Goal: Transaction & Acquisition: Obtain resource

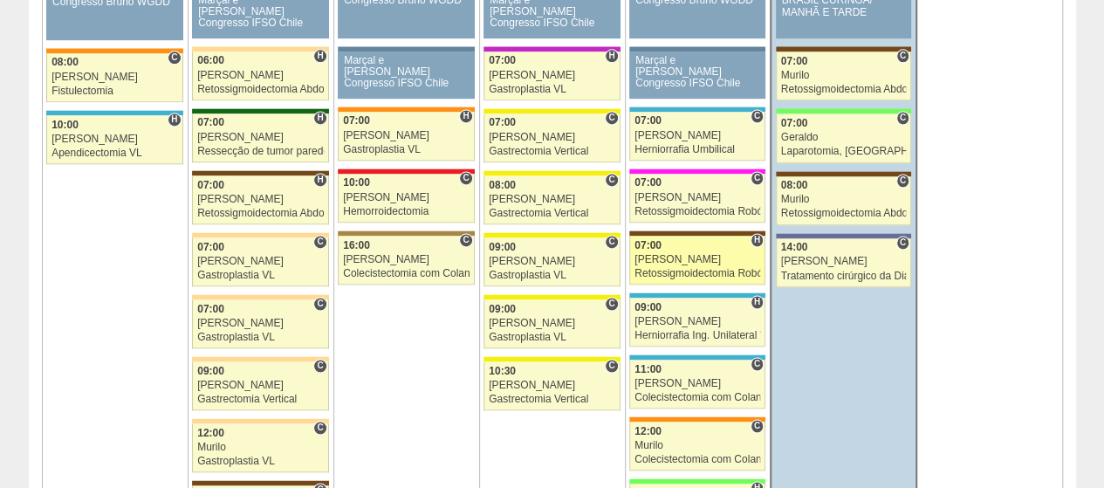
scroll to position [1134, 0]
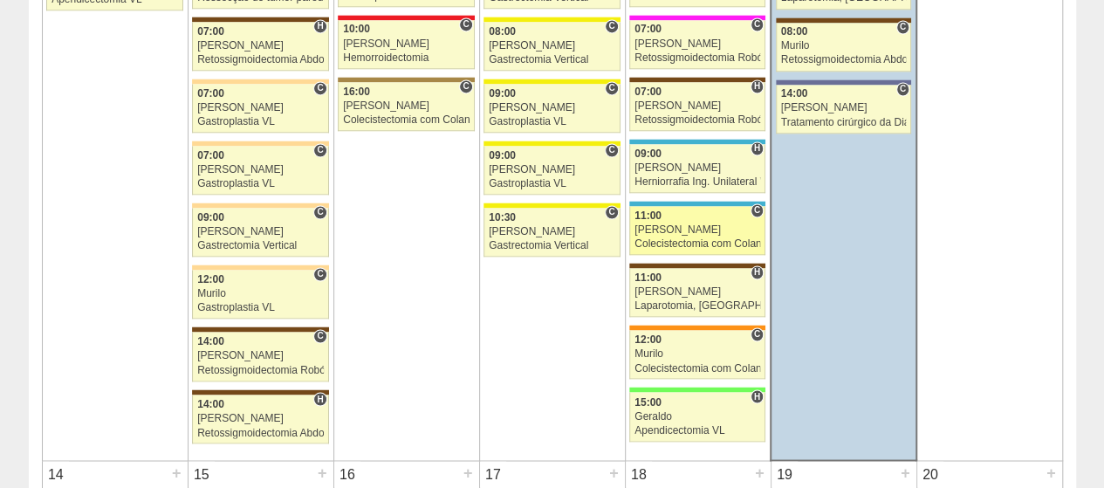
scroll to position [1396, 0]
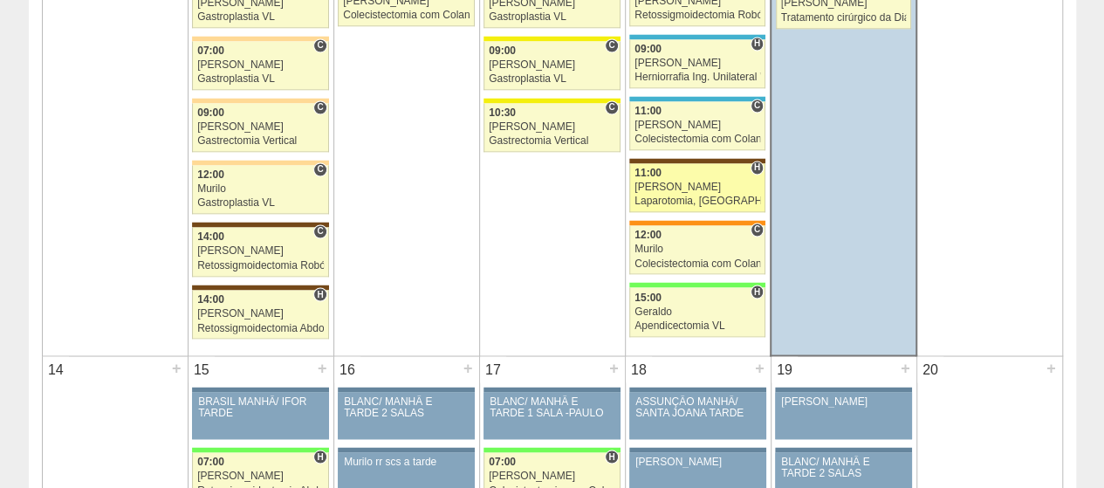
click at [727, 169] on div "11:00" at bounding box center [697, 173] width 126 height 11
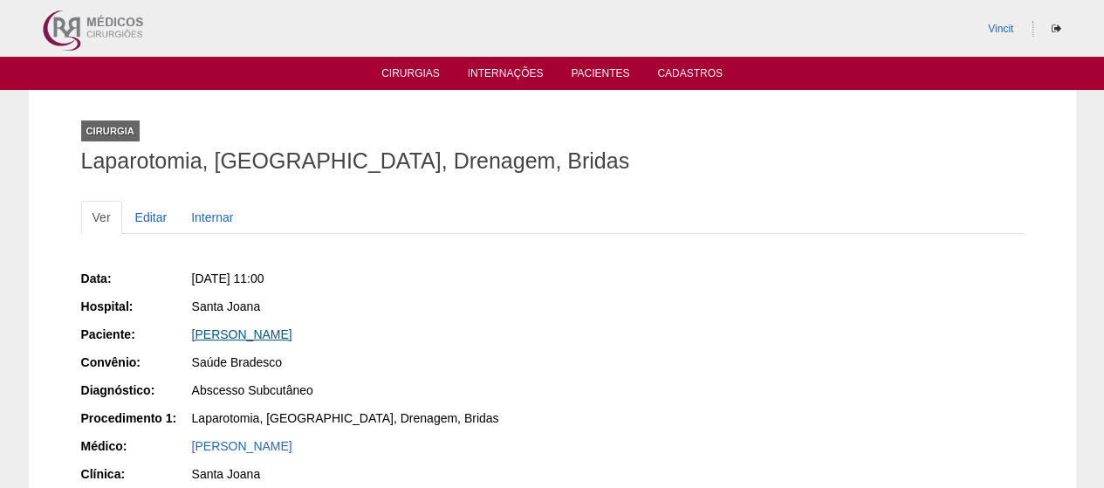
click at [292, 328] on link "Vanessa granadeiro Martins Diniz" at bounding box center [242, 334] width 100 height 14
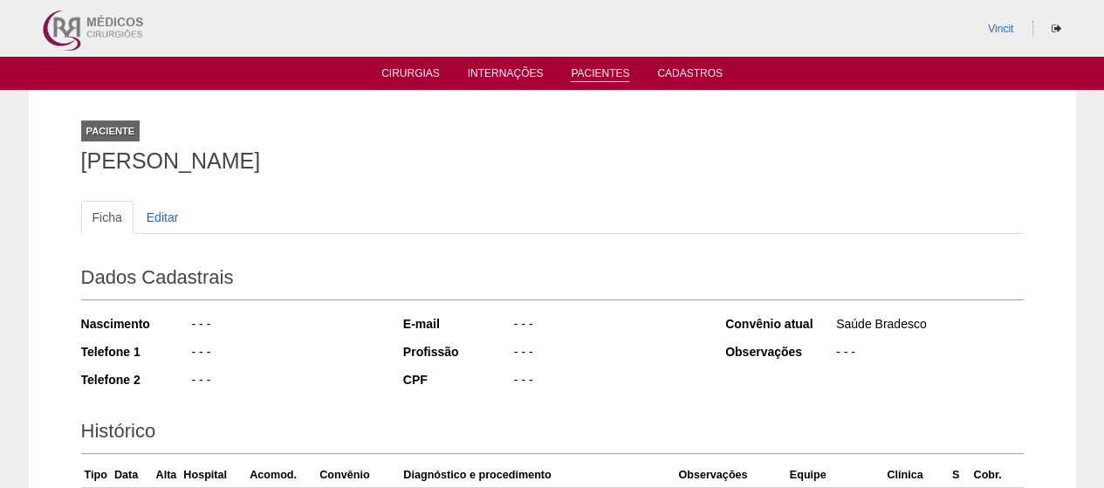
click at [597, 75] on link "Pacientes" at bounding box center [600, 74] width 58 height 15
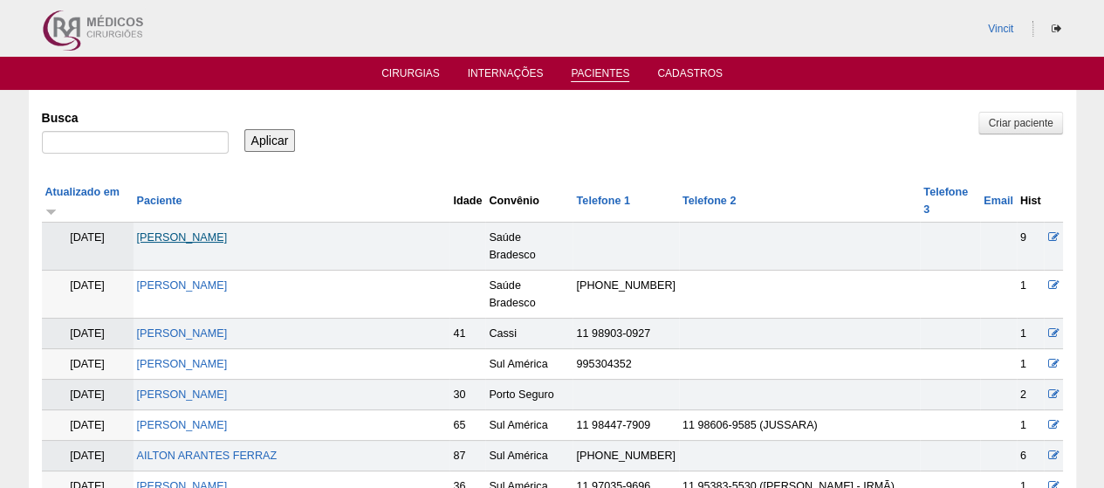
click at [200, 231] on link "[PERSON_NAME]" at bounding box center [182, 237] width 91 height 12
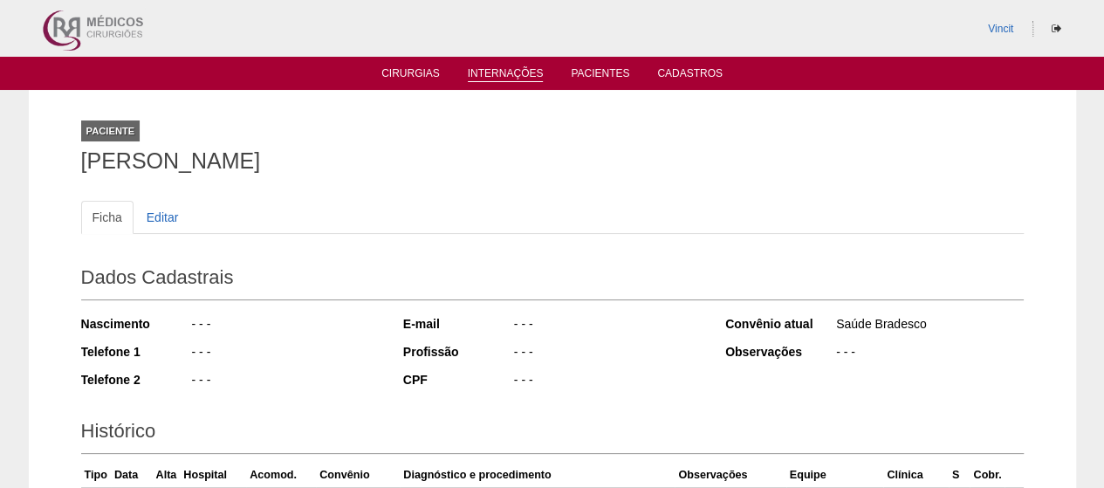
click at [520, 69] on link "Internações" at bounding box center [506, 74] width 76 height 15
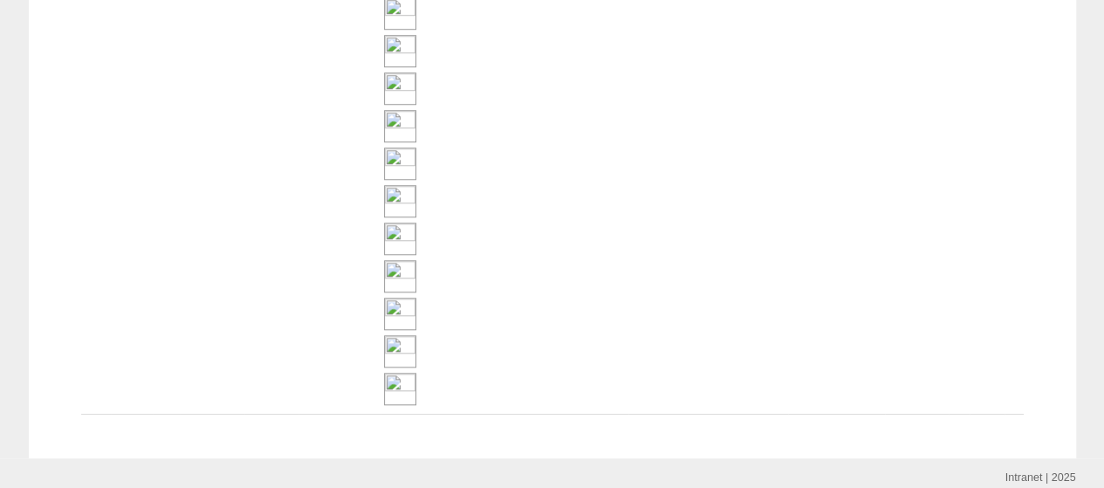
scroll to position [759, 0]
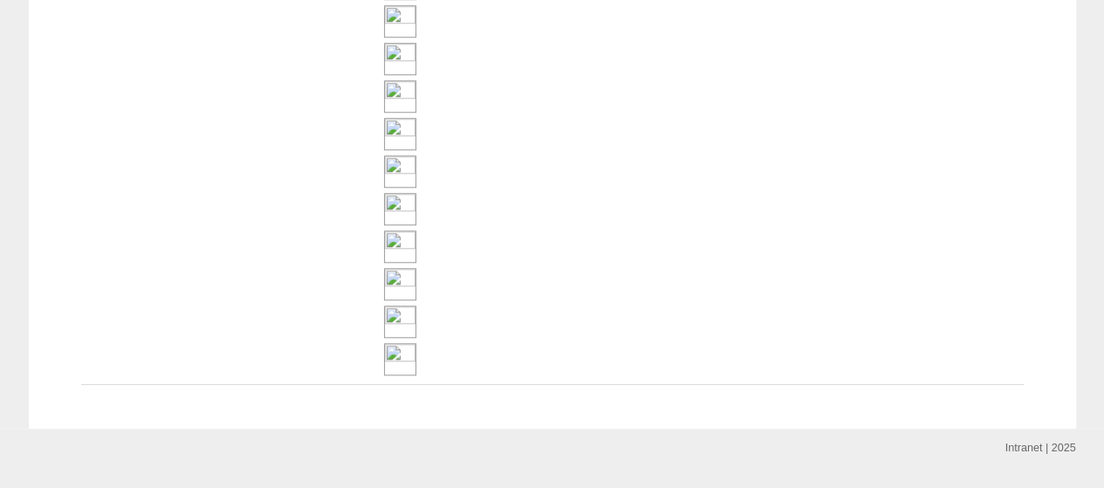
click at [416, 343] on img at bounding box center [400, 359] width 32 height 32
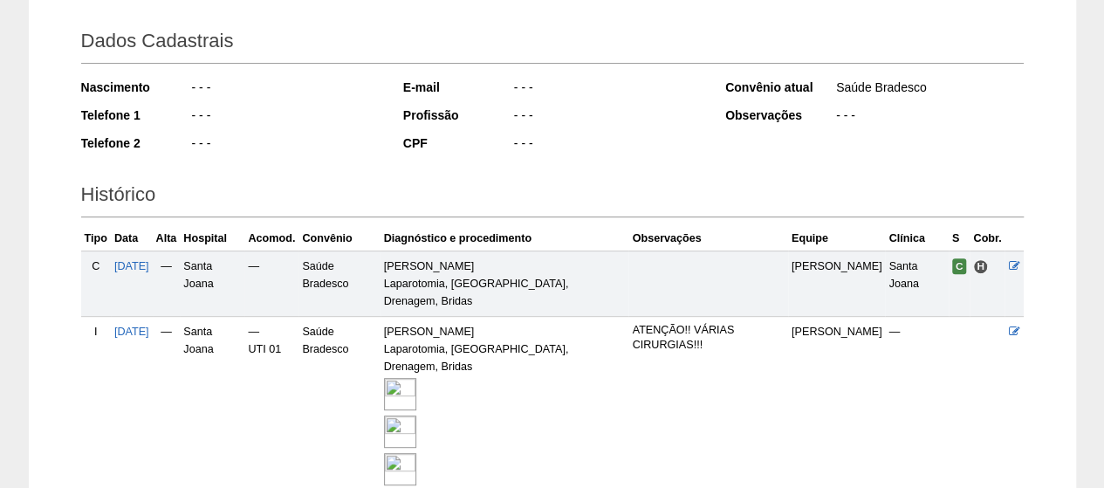
scroll to position [236, 0]
click at [416, 379] on img at bounding box center [400, 395] width 32 height 32
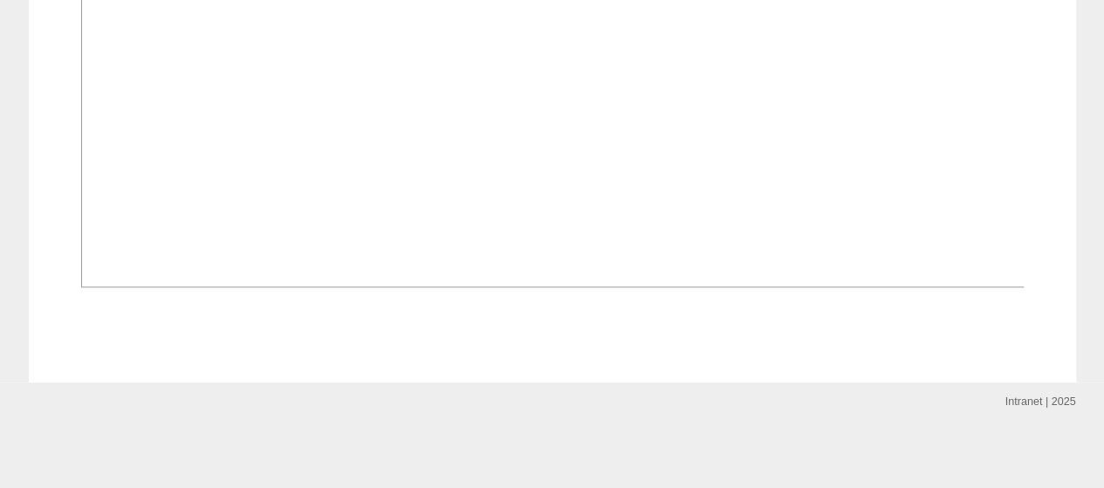
scroll to position [19246, 0]
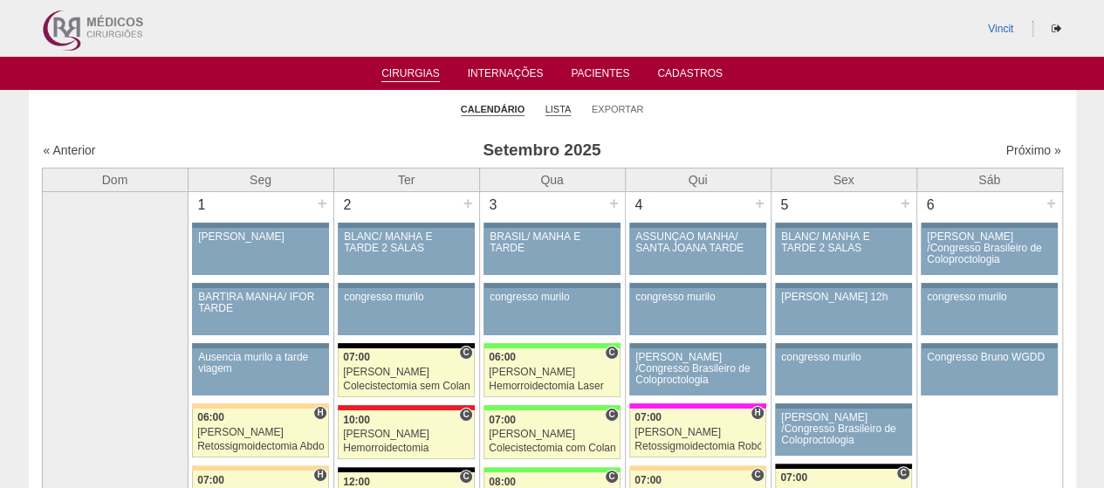
click at [557, 113] on link "Lista" at bounding box center [558, 109] width 26 height 13
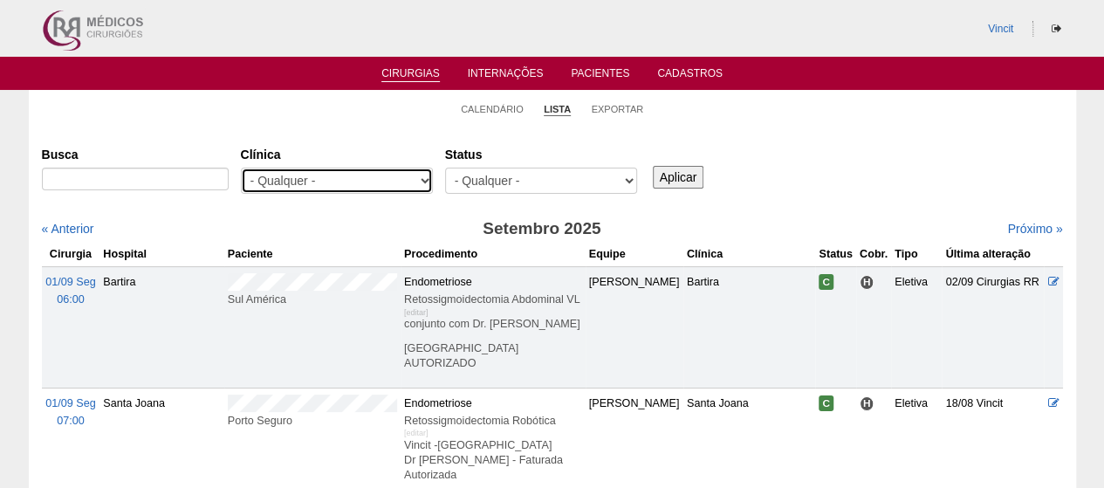
click at [331, 188] on select "- Qualquer - 6R Alphaville Assunção Bartira Brasil Christovão da Gama Cruz Azul…" at bounding box center [337, 181] width 192 height 26
select select "48"
click at [241, 168] on select "- Qualquer - 6R Alphaville Assunção Bartira Brasil Christovão da Gama Cruz Azul…" at bounding box center [337, 181] width 192 height 26
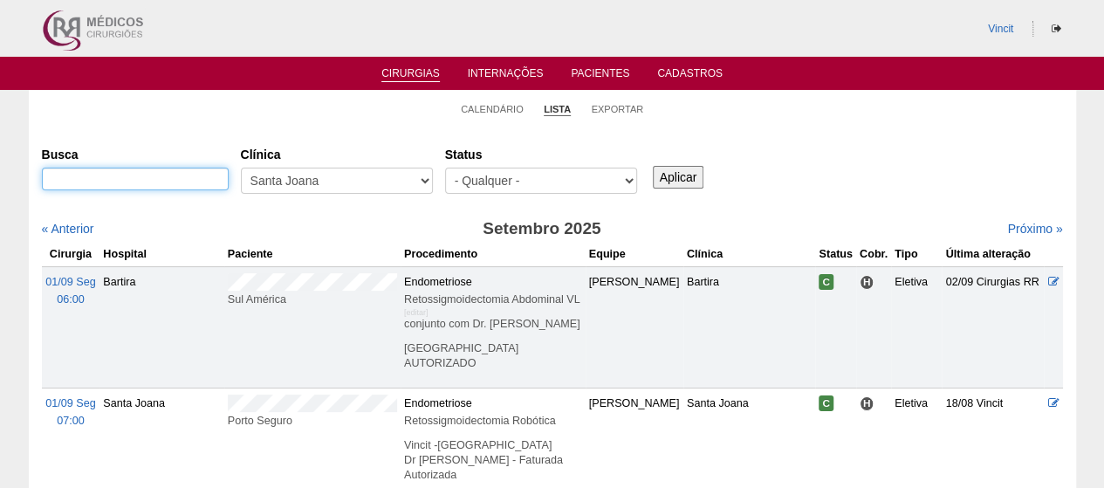
click at [164, 177] on input "Busca" at bounding box center [135, 179] width 187 height 23
type input "vanessa"
click at [653, 166] on input "Aplicar" at bounding box center [678, 177] width 51 height 23
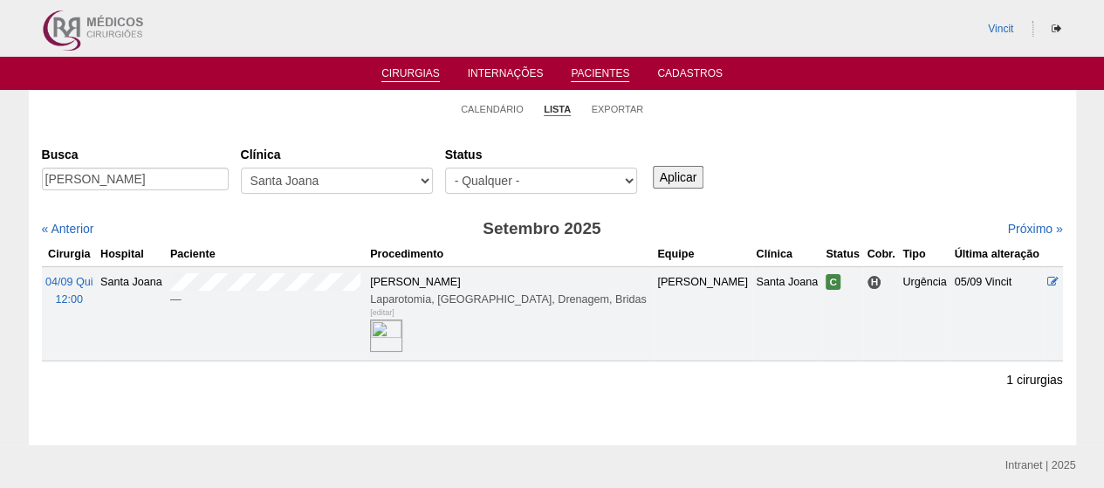
click at [606, 69] on link "Pacientes" at bounding box center [600, 74] width 58 height 15
click at [530, 71] on link "Internações" at bounding box center [506, 74] width 76 height 15
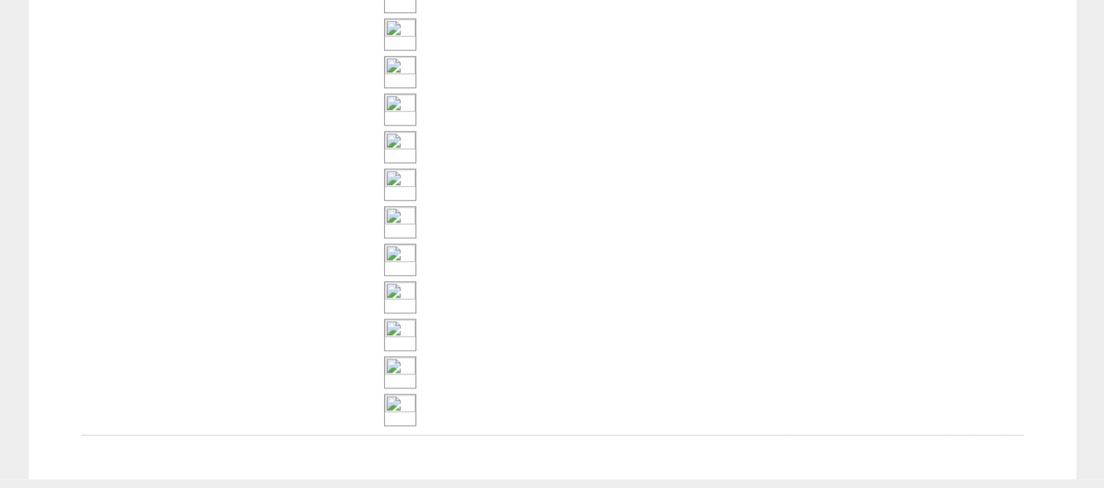
scroll to position [672, 0]
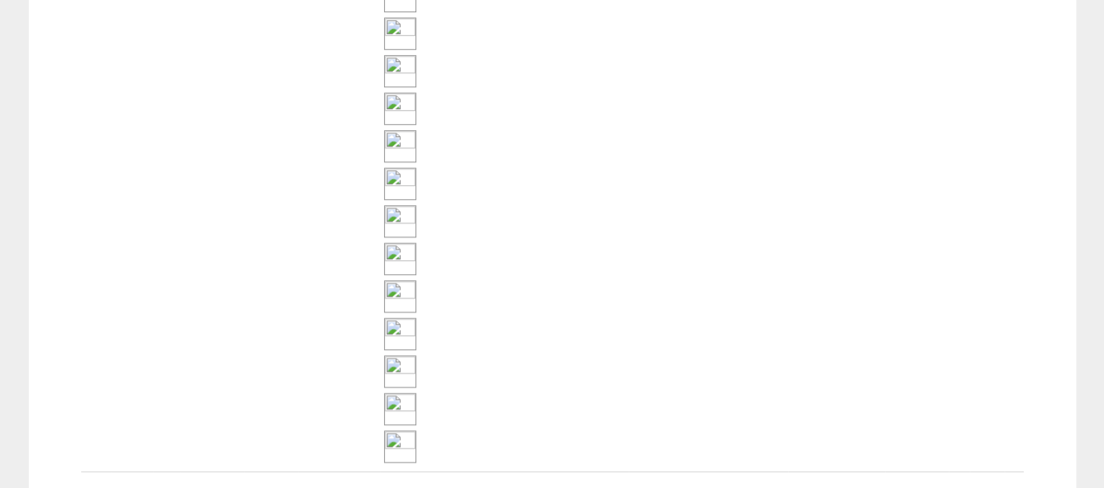
click at [416, 430] on img at bounding box center [400, 446] width 32 height 32
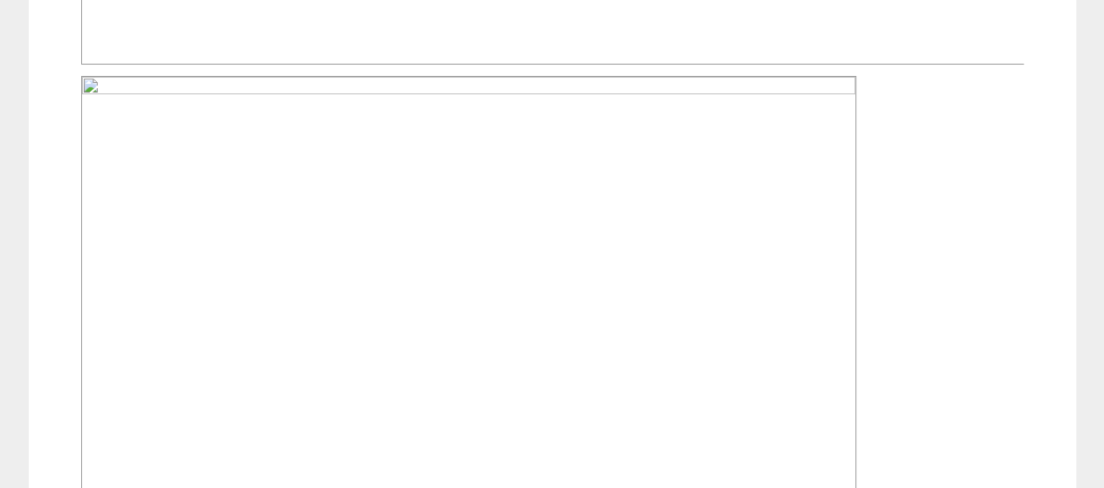
scroll to position [3541, 0]
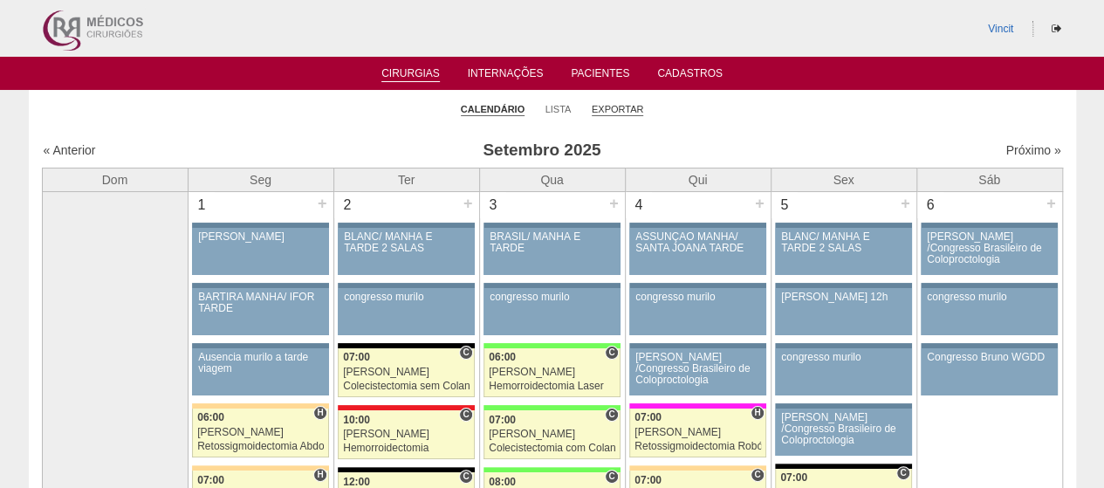
click at [623, 112] on link "Exportar" at bounding box center [618, 109] width 52 height 13
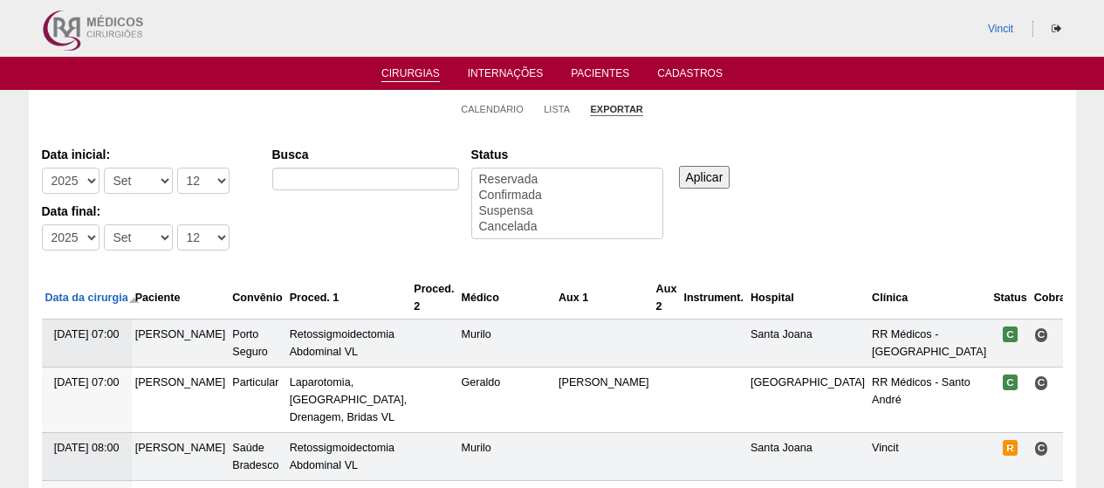
select select
click at [182, 184] on select "-Dia 1 2 3 4 5 6 7 8 9 10 11 12 13 14 15 16 17 18 19 20 21 22 23 24 25 26 27 28…" at bounding box center [203, 181] width 52 height 26
select select "1"
click at [177, 168] on select "-Dia 1 2 3 4 5 6 7 8 9 10 11 12 13 14 15 16 17 18 19 20 21 22 23 24 25 26 27 28…" at bounding box center [203, 181] width 52 height 26
click at [145, 177] on select "-Mês Jan Fev Mar Abr Mai Jun Jul Ago Set Out Nov Dez" at bounding box center [138, 181] width 69 height 26
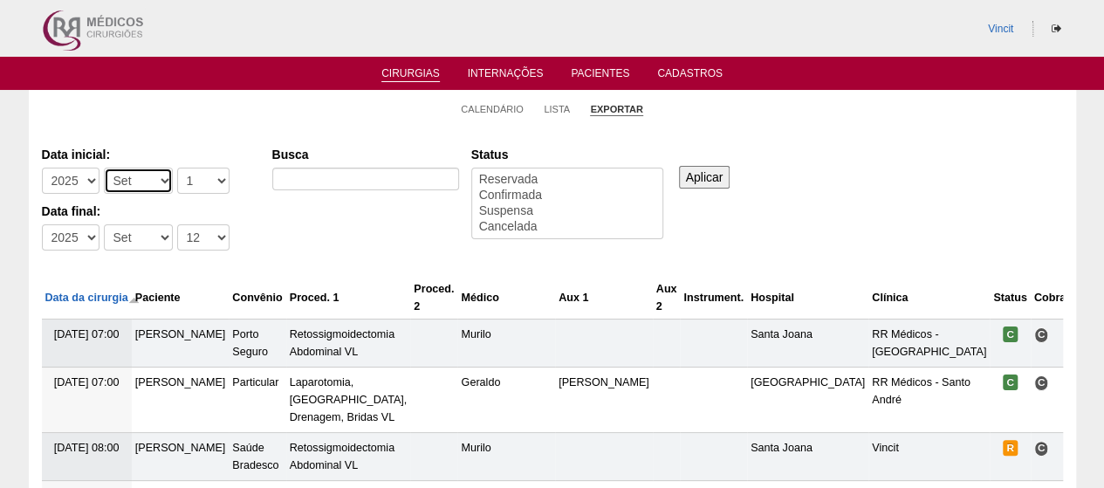
select select "8"
click at [104, 168] on select "-Mês Jan Fev Mar Abr Mai Jun Jul Ago Set Out Nov Dez" at bounding box center [138, 181] width 69 height 26
click at [202, 233] on select "-Dia 1 2 3 4 5 6 7 8 9 10 11 12 13 14 15 16 17 18 19 20 21 22 23 24 25 26 27 28…" at bounding box center [203, 237] width 52 height 26
select select "31"
click at [177, 224] on select "-Dia 1 2 3 4 5 6 7 8 9 10 11 12 13 14 15 16 17 18 19 20 21 22 23 24 25 26 27 28…" at bounding box center [203, 237] width 52 height 26
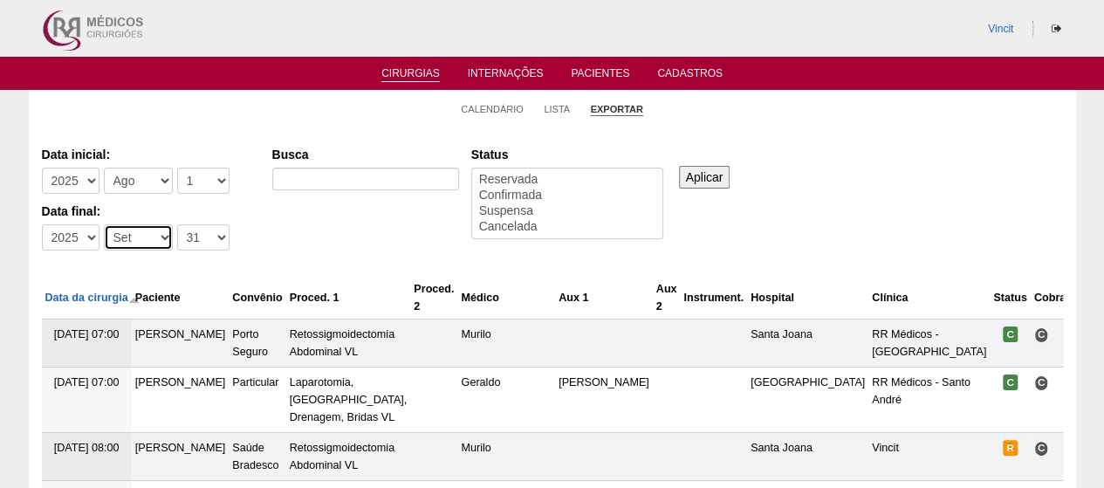
click at [126, 237] on select "-Mês Jan Fev Mar Abr Mai Jun Jul Ago Set Out Nov Dez" at bounding box center [138, 237] width 69 height 26
select select "8"
click at [104, 224] on select "-Mês Jan Fev Mar Abr Mai Jun Jul Ago Set Out Nov Dez" at bounding box center [138, 237] width 69 height 26
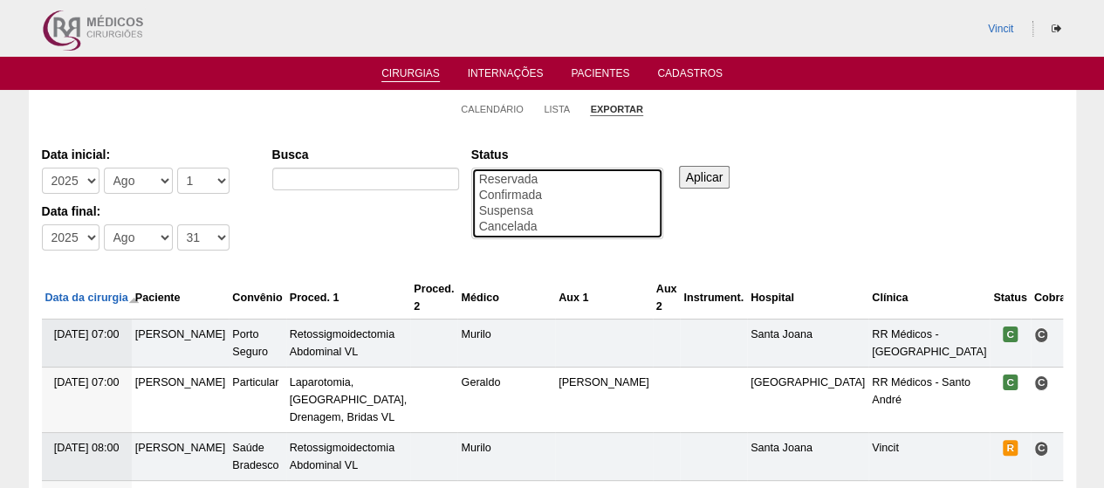
select select "conf"
click at [530, 201] on option "Confirmada" at bounding box center [567, 196] width 180 height 16
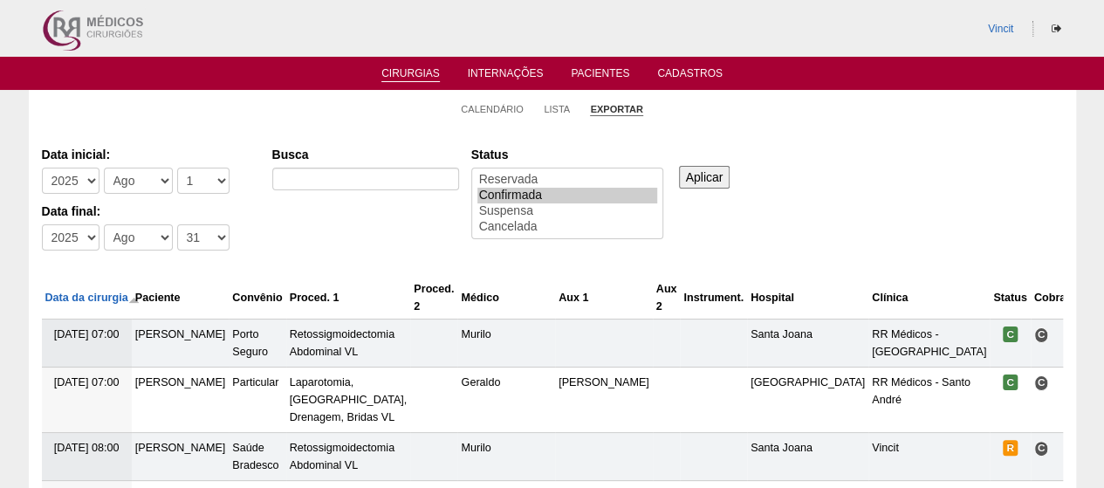
click at [711, 182] on input "Aplicar" at bounding box center [704, 177] width 51 height 23
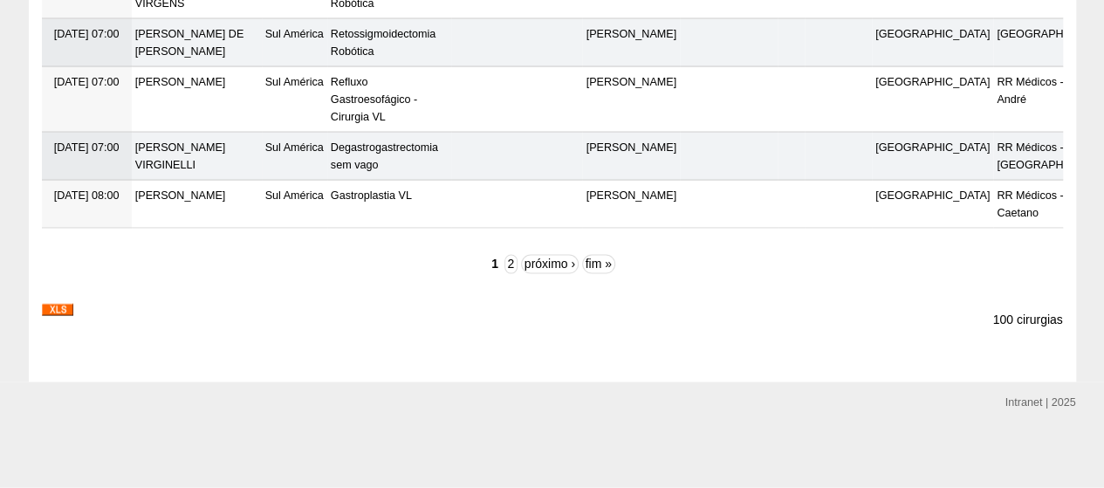
scroll to position [5609, 0]
click at [44, 305] on img at bounding box center [57, 310] width 31 height 12
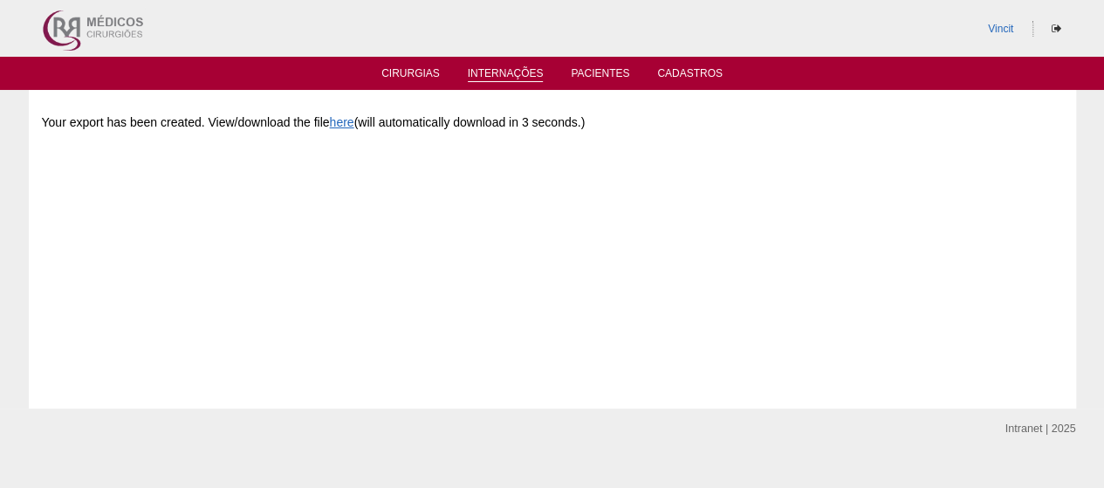
click at [487, 68] on link "Internações" at bounding box center [506, 74] width 76 height 15
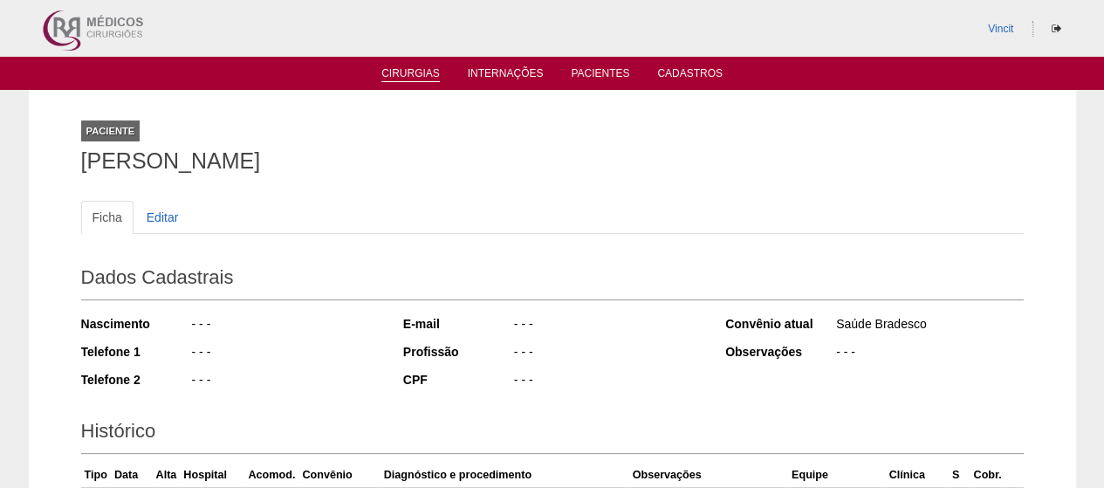
click at [415, 72] on link "Cirurgias" at bounding box center [410, 74] width 58 height 15
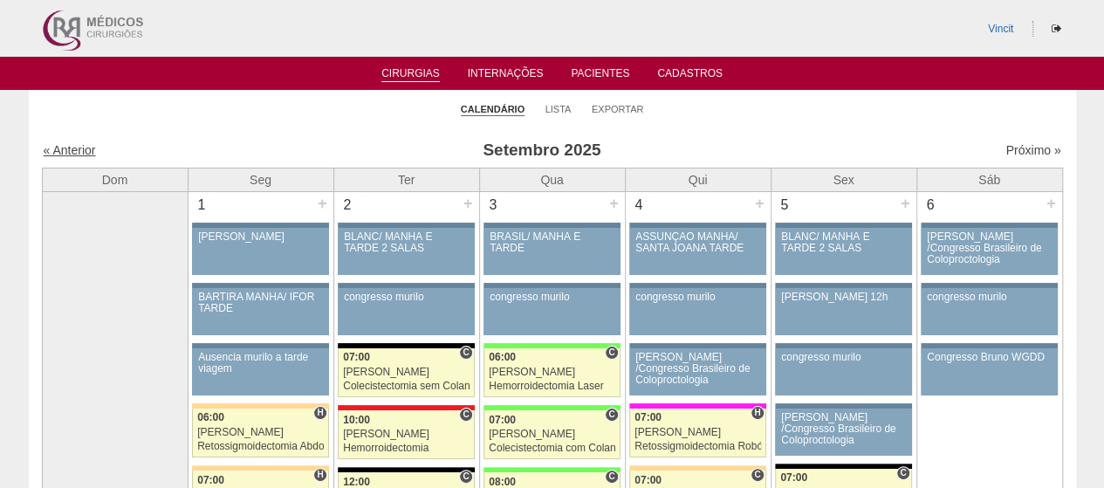
click at [84, 154] on link "« Anterior" at bounding box center [70, 150] width 52 height 14
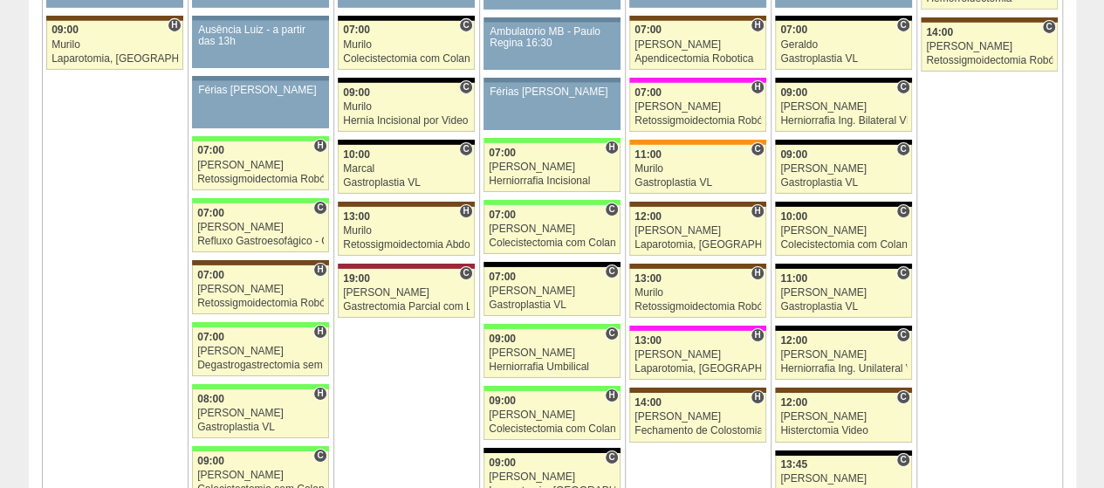
scroll to position [2879, 0]
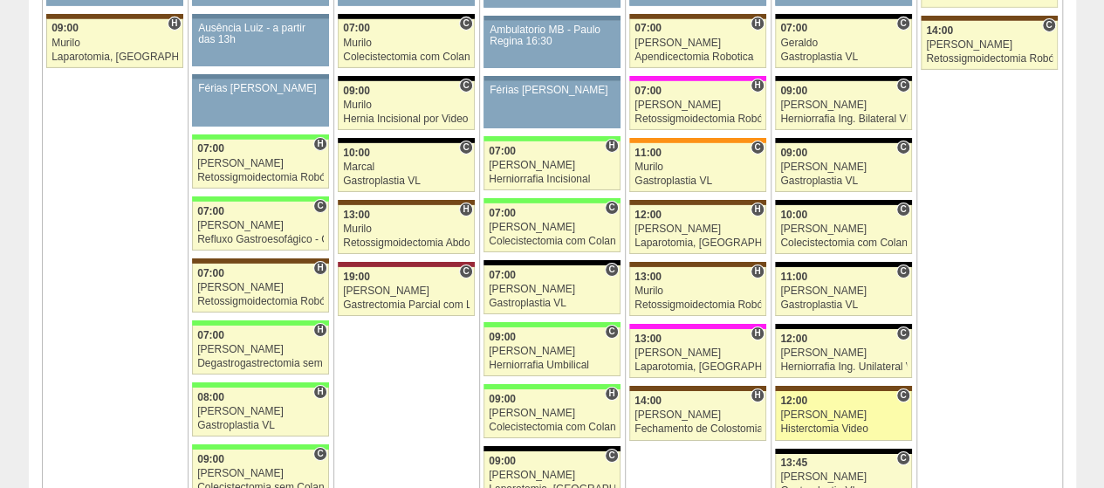
click at [864, 409] on div "[PERSON_NAME]" at bounding box center [843, 414] width 127 height 11
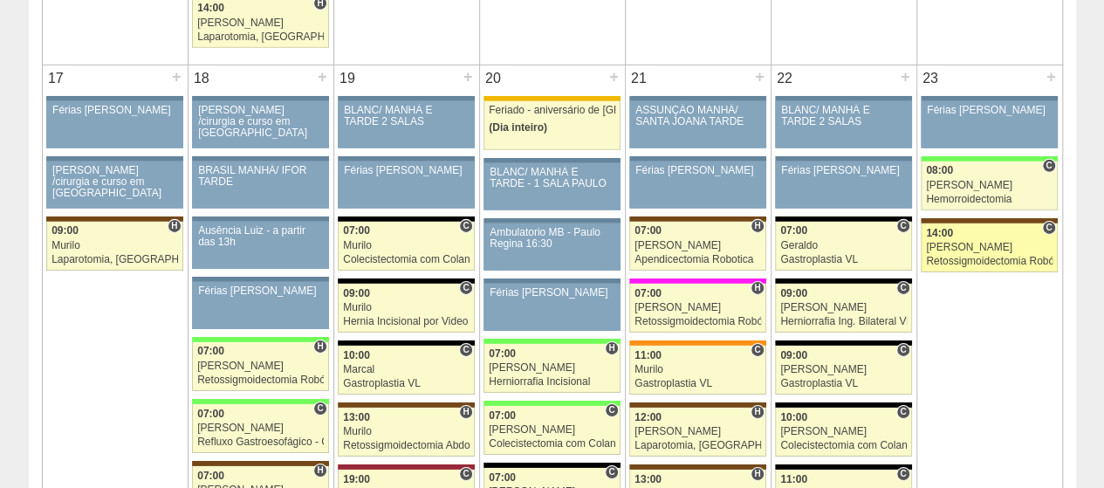
scroll to position [2705, 0]
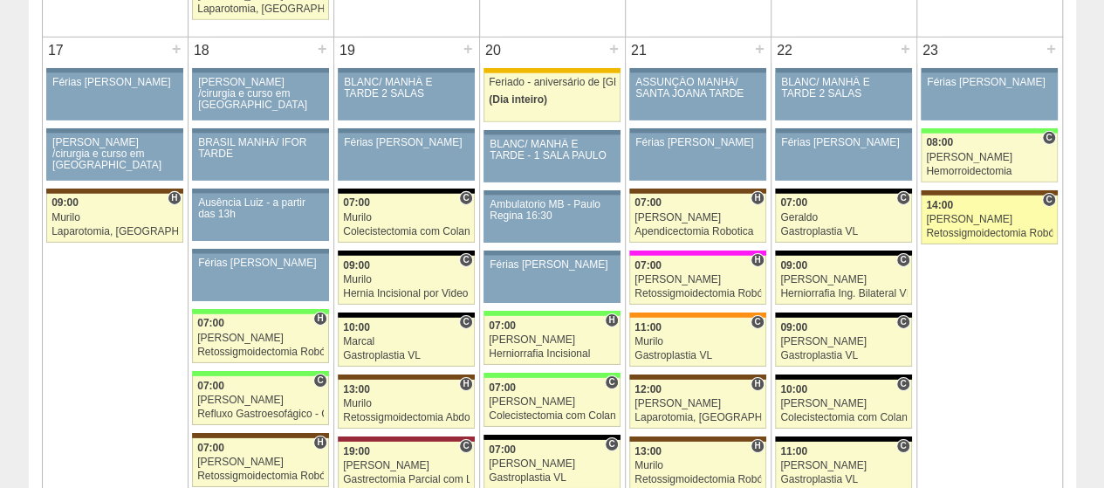
click at [1000, 214] on div "[PERSON_NAME]" at bounding box center [989, 219] width 127 height 11
